Goal: Transaction & Acquisition: Purchase product/service

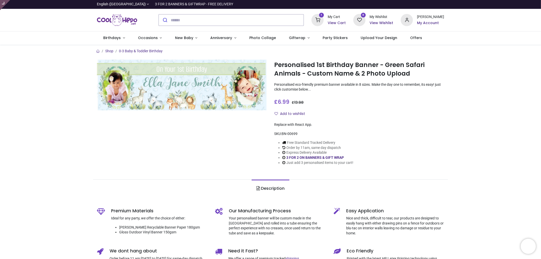
type input "**********"
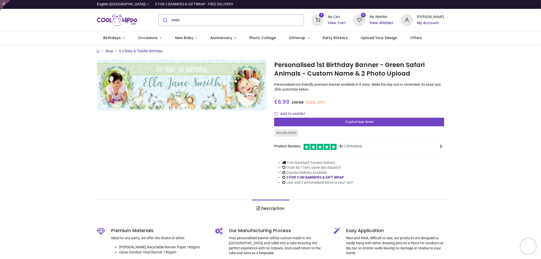
click at [283, 133] on div "SKU: BN-00699" at bounding box center [286, 132] width 24 height 7
drag, startPoint x: 283, startPoint y: 133, endPoint x: 293, endPoint y: 134, distance: 10.4
click at [293, 134] on div "SKU: BN-00699" at bounding box center [286, 132] width 24 height 7
copy div "BN-00699"
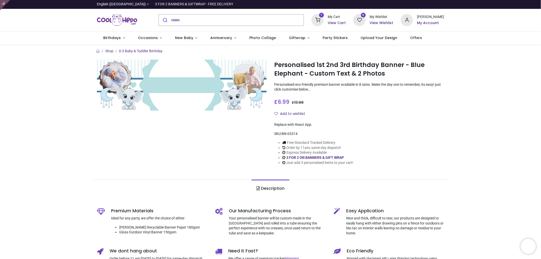
type input "**********"
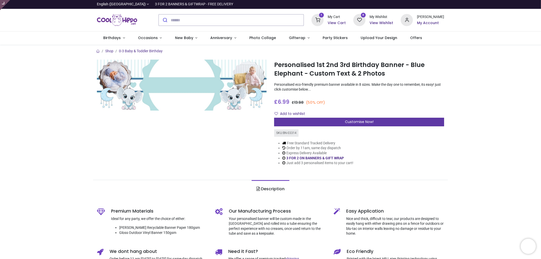
click at [317, 123] on div "Customise Now!" at bounding box center [359, 122] width 170 height 9
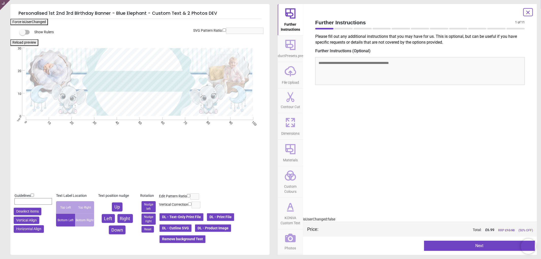
click at [223, 229] on button "DL - Product Image" at bounding box center [212, 228] width 37 height 9
click at [293, 217] on span "KONVA Custom Text" at bounding box center [290, 219] width 24 height 12
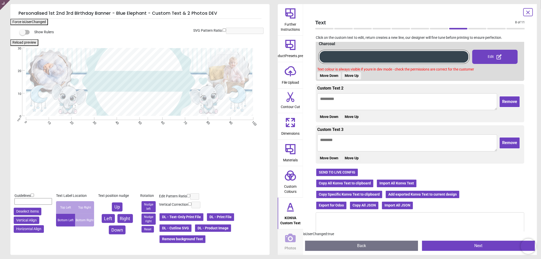
scroll to position [141, 0]
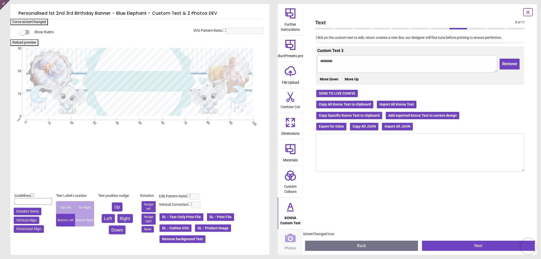
click at [346, 92] on button "SEND TO LIVE CONFIG" at bounding box center [337, 93] width 43 height 9
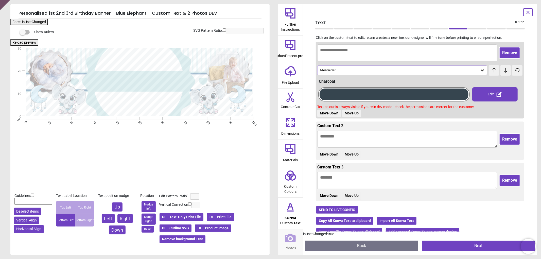
scroll to position [0, 0]
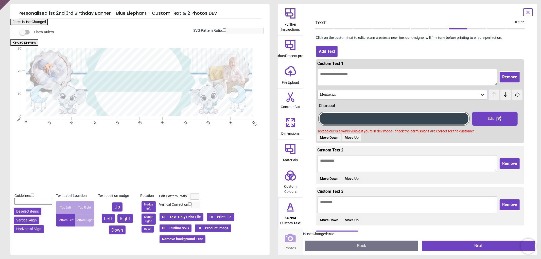
click at [292, 128] on span "Dimensions" at bounding box center [290, 132] width 18 height 8
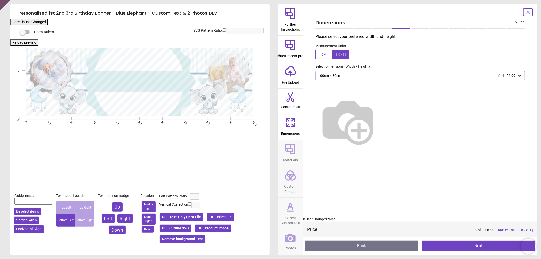
click at [379, 76] on div "100cm x 30cm £14 £6.99" at bounding box center [417, 75] width 200 height 4
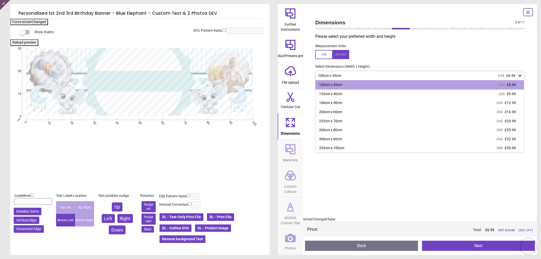
click at [290, 212] on icon at bounding box center [290, 207] width 12 height 12
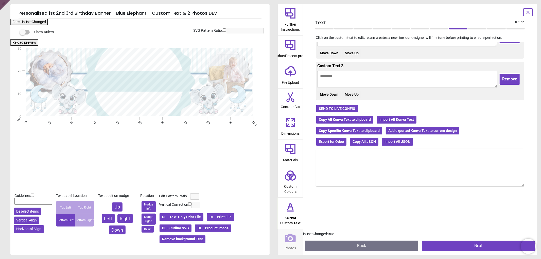
scroll to position [141, 0]
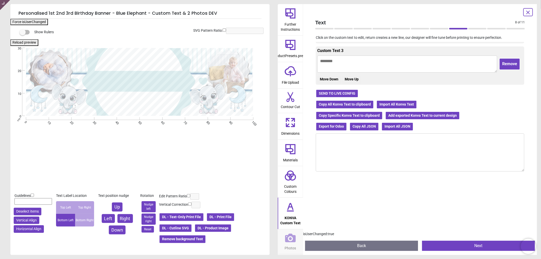
click at [345, 101] on button "Copy All Konva Text to clipboard" at bounding box center [345, 104] width 58 height 9
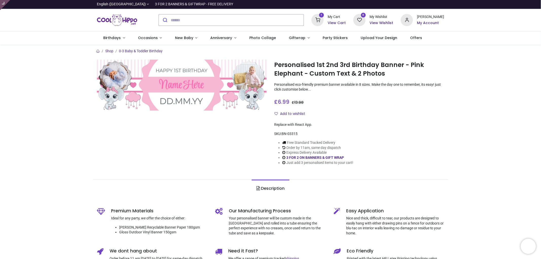
type input "**********"
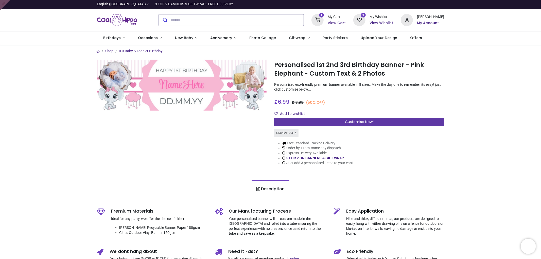
click at [365, 121] on span "Customise Now!" at bounding box center [359, 121] width 29 height 5
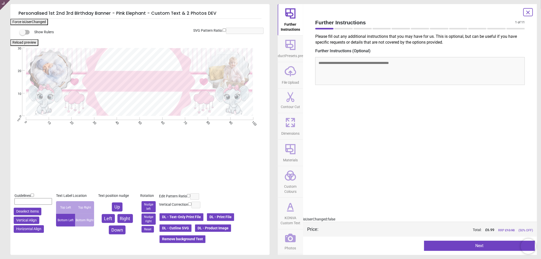
click at [222, 228] on button "DL - Product Image" at bounding box center [212, 228] width 37 height 9
